Goal: Check status: Check status

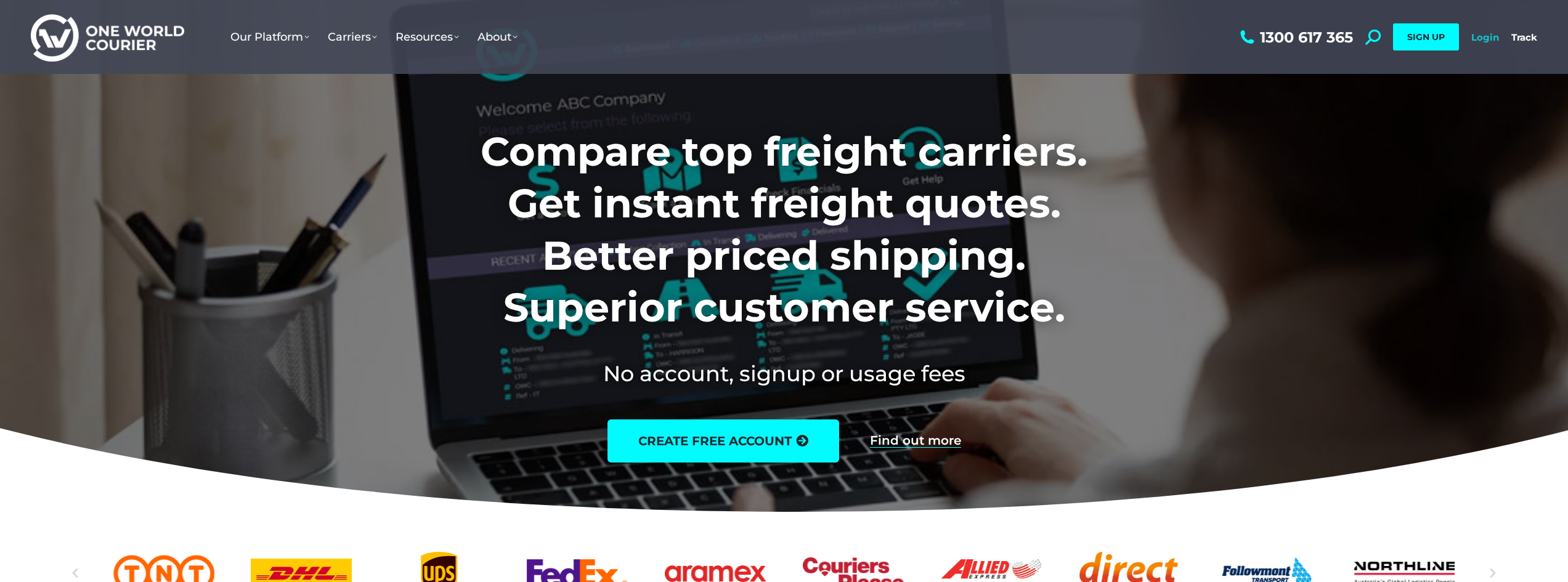
click at [1479, 33] on link "Login" at bounding box center [1485, 37] width 27 height 12
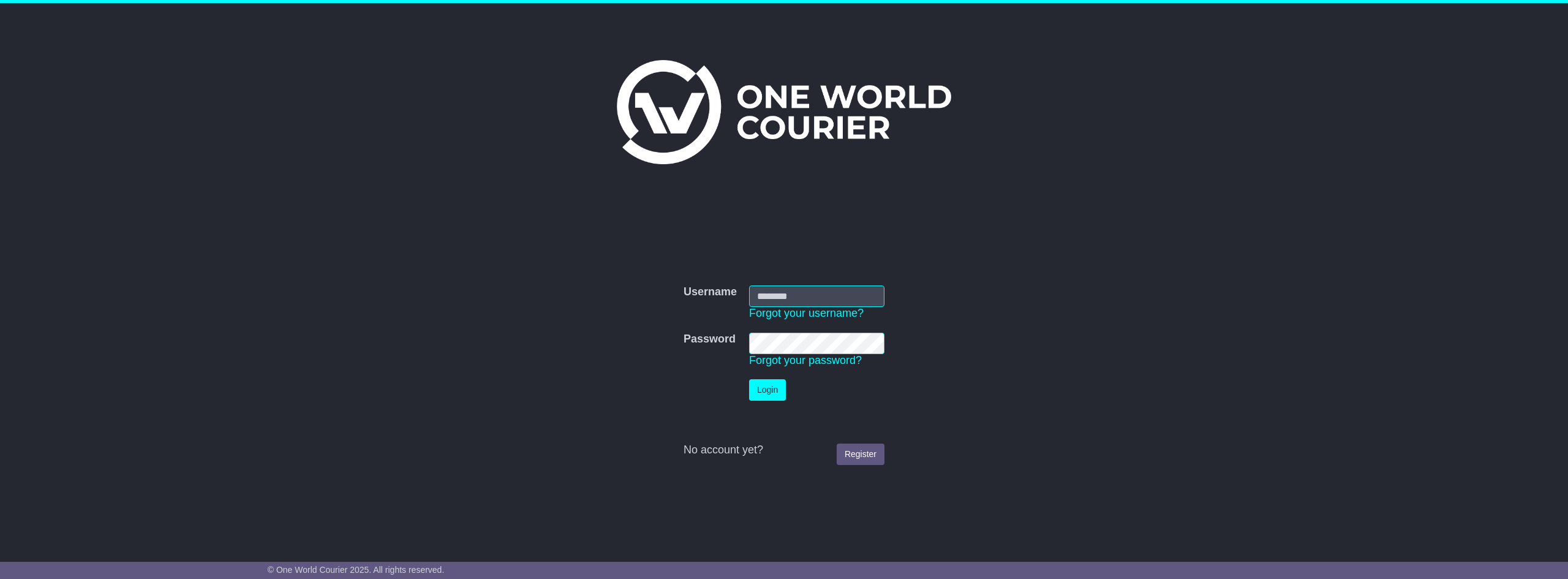
type input "**********"
click at [768, 388] on button "Login" at bounding box center [767, 390] width 36 height 22
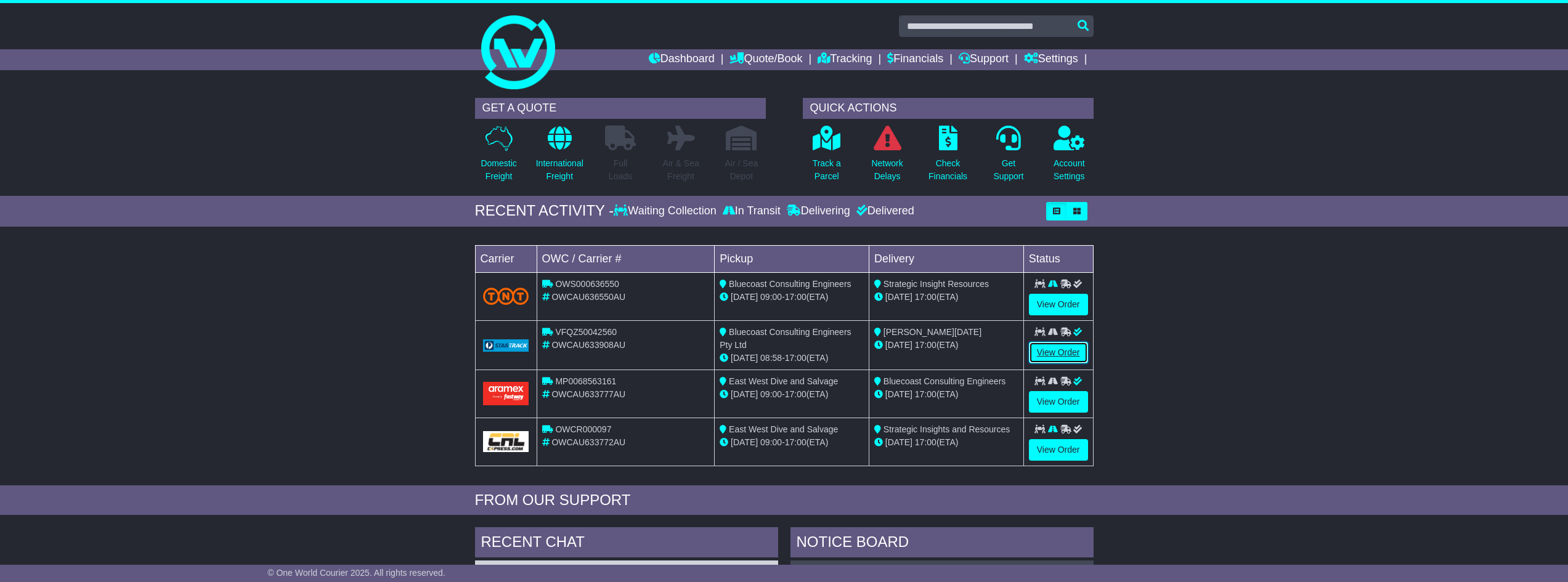
click at [1042, 354] on link "View Order" at bounding box center [1059, 353] width 59 height 22
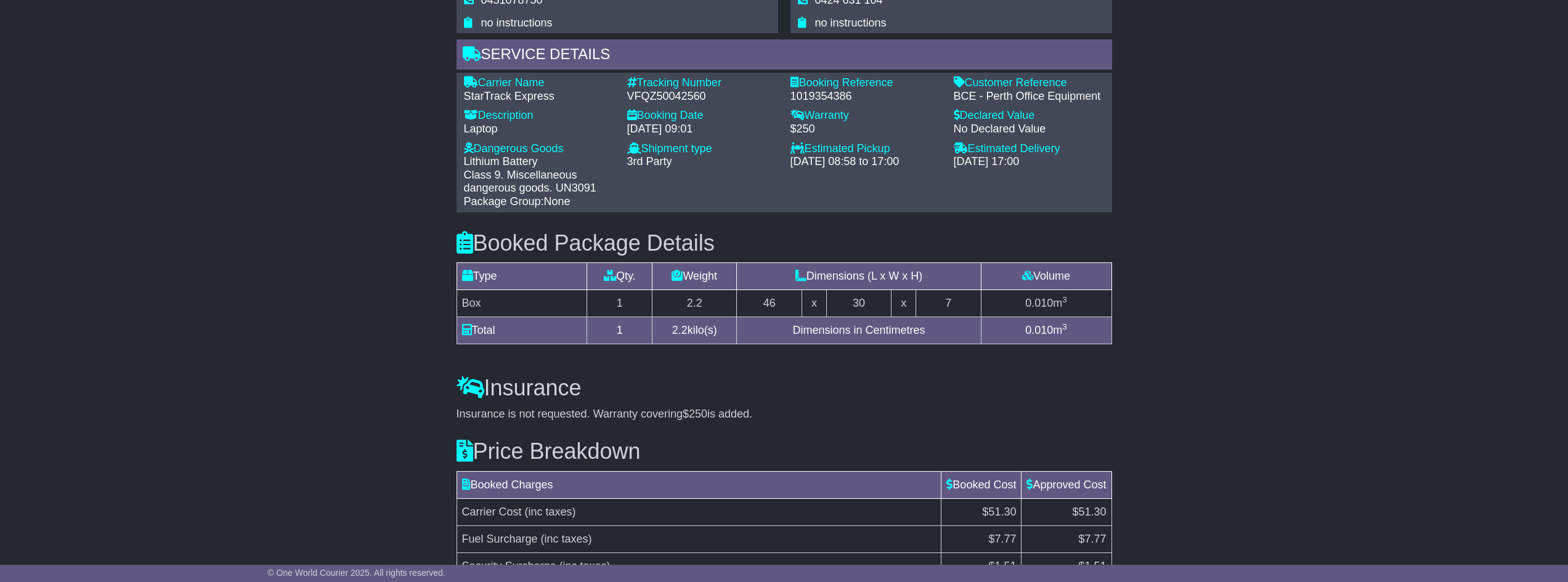
scroll to position [662, 0]
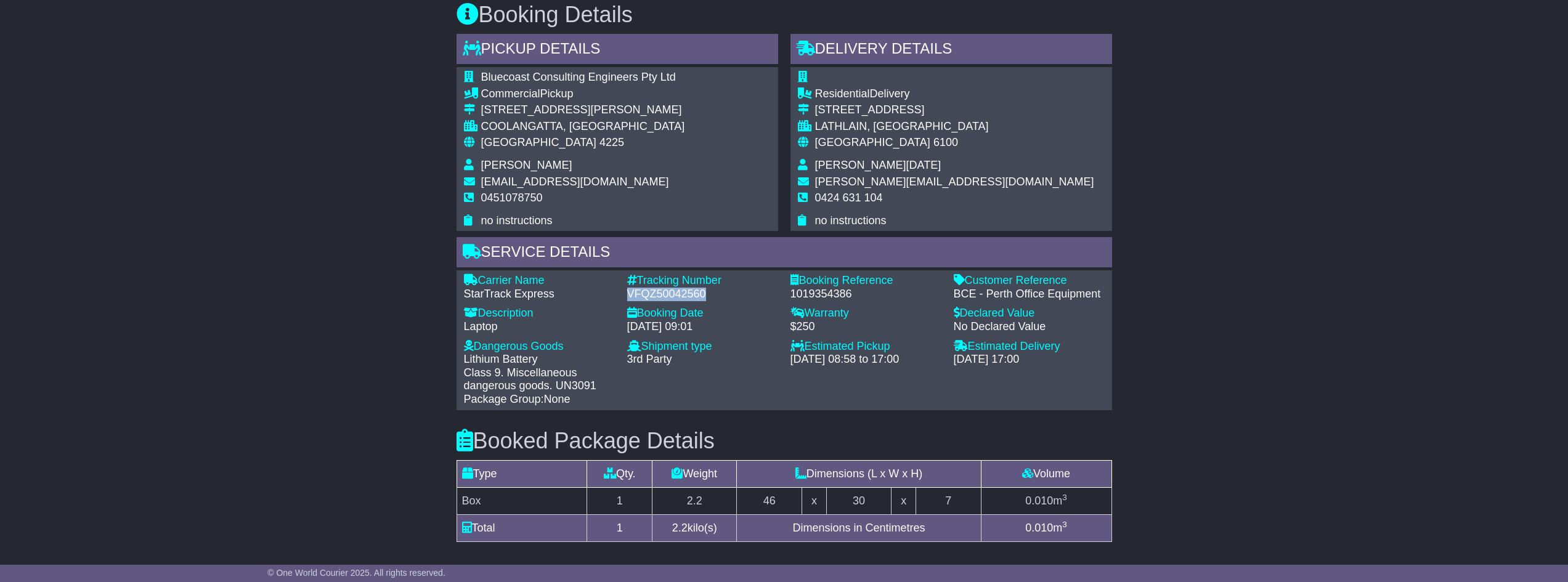
drag, startPoint x: 705, startPoint y: 277, endPoint x: 630, endPoint y: 281, distance: 75.1
click at [630, 288] on div "VFQZ50042560" at bounding box center [702, 294] width 151 height 14
copy div "VFQZ50042560"
click at [293, 340] on div "Email Download Tracking Pricing Insurance" at bounding box center [784, 217] width 1568 height 1324
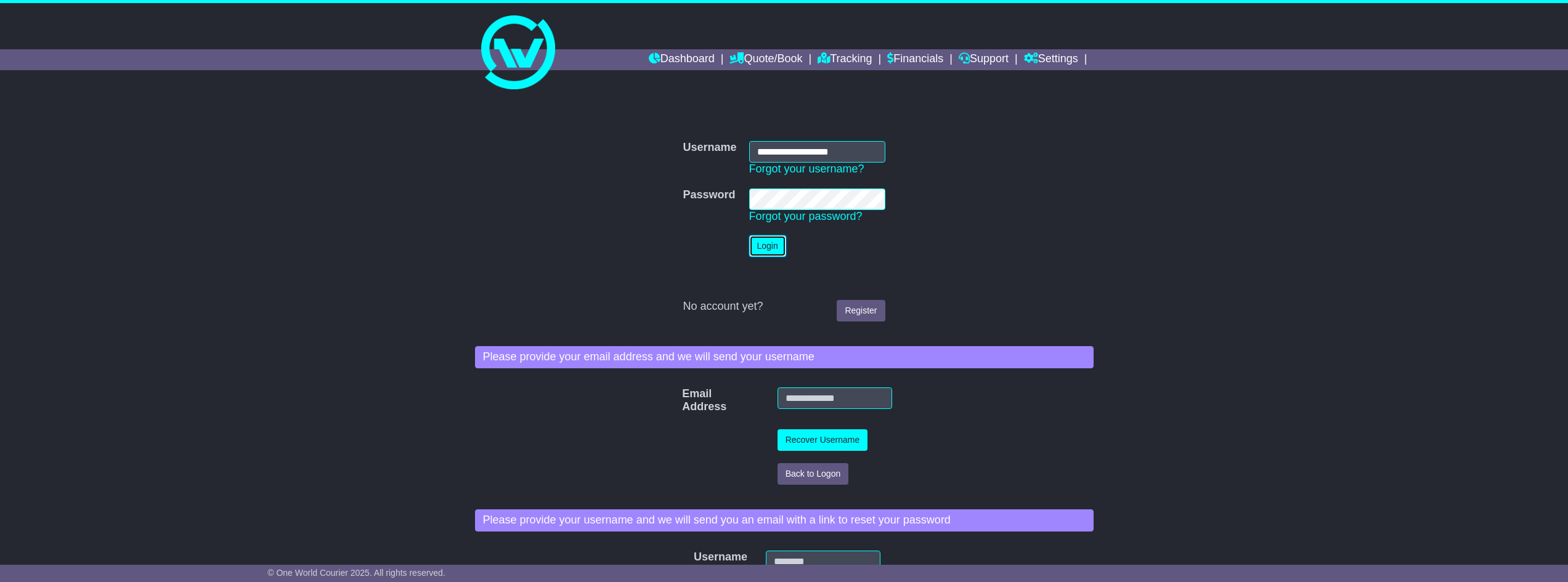
click at [768, 247] on button "Login" at bounding box center [768, 246] width 37 height 22
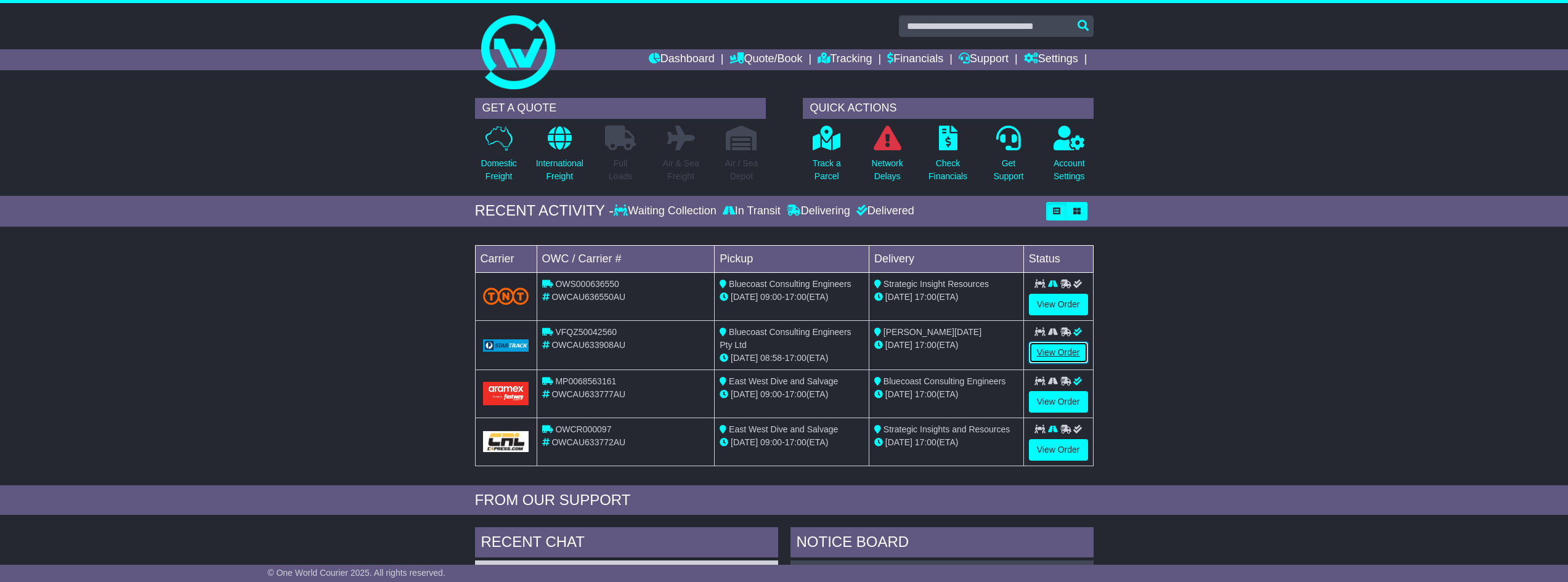
click at [1042, 346] on link "View Order" at bounding box center [1059, 353] width 59 height 22
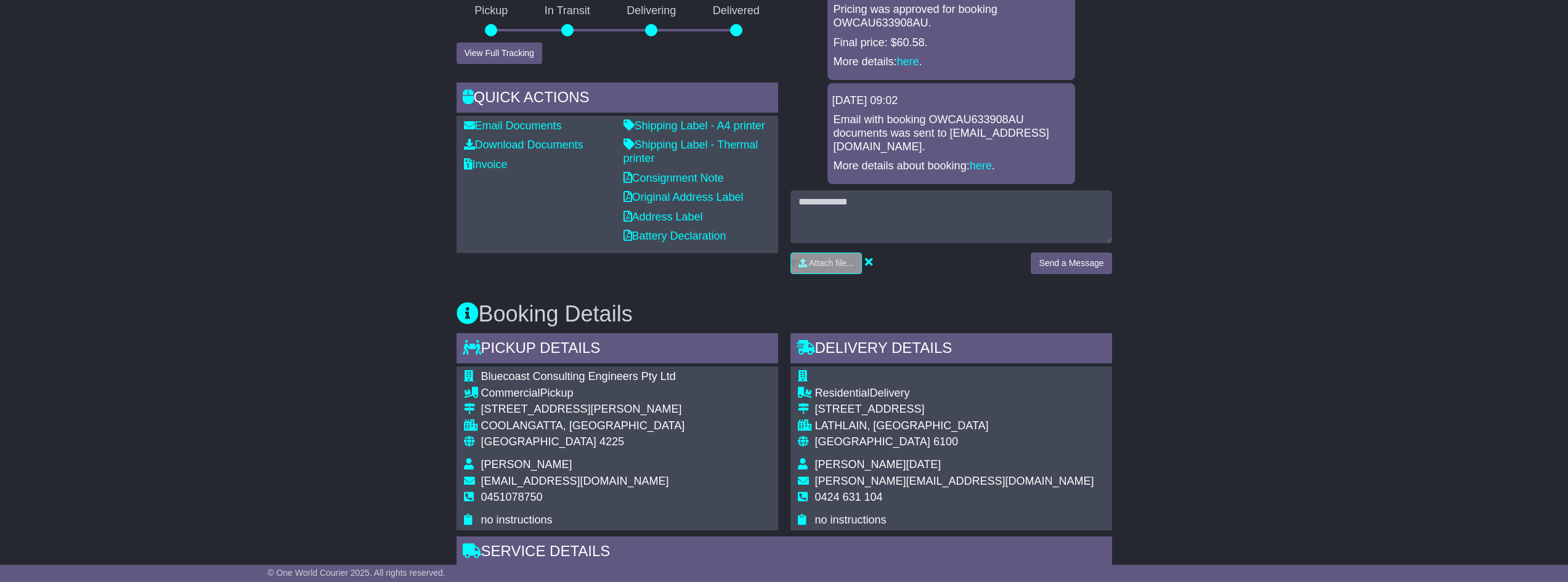
scroll to position [369, 0]
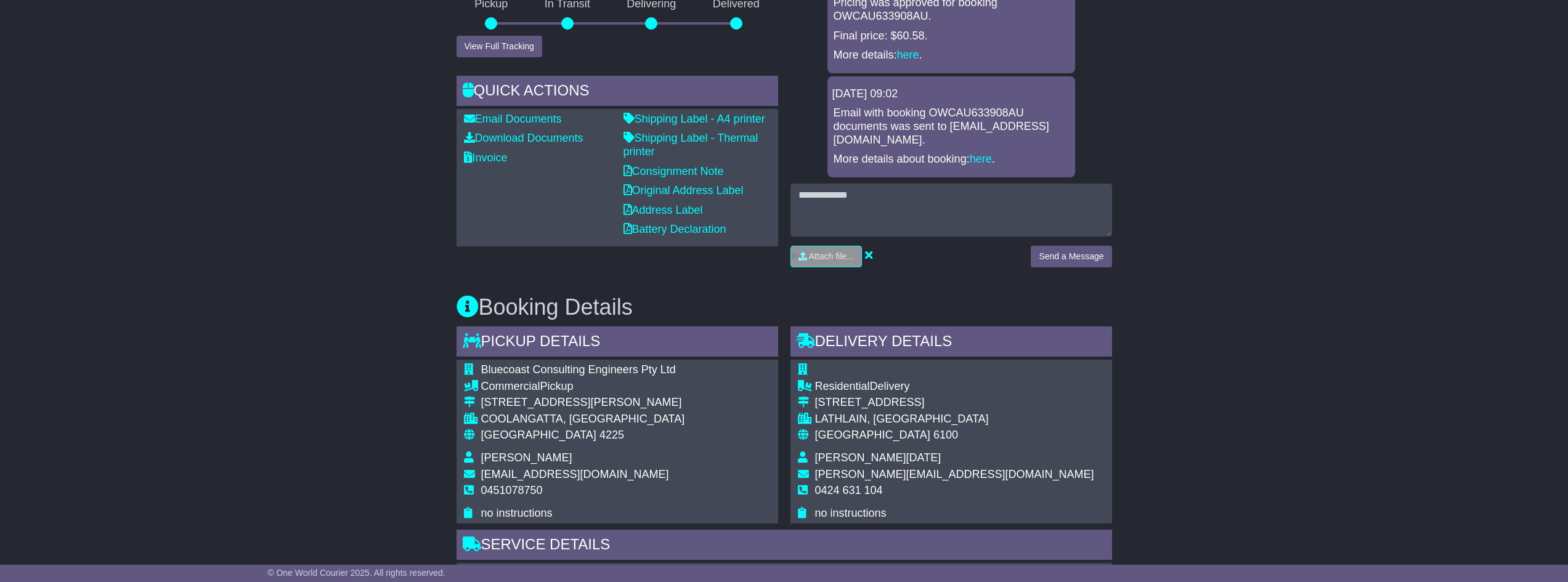
click at [1299, 266] on div "Email Download Tracking Pricing Insurance" at bounding box center [784, 509] width 1568 height 1324
